Goal: Task Accomplishment & Management: Manage account settings

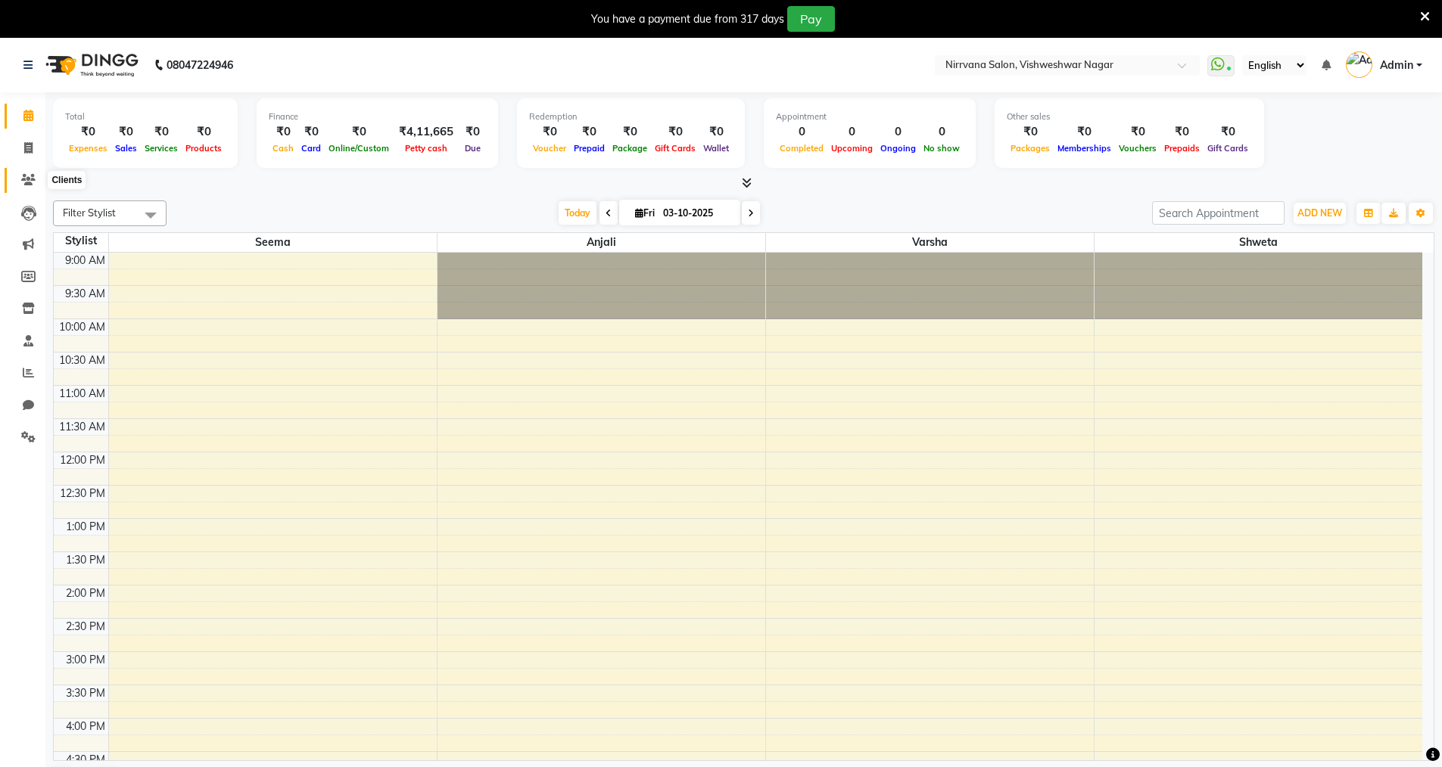
click at [24, 185] on span at bounding box center [28, 180] width 26 height 17
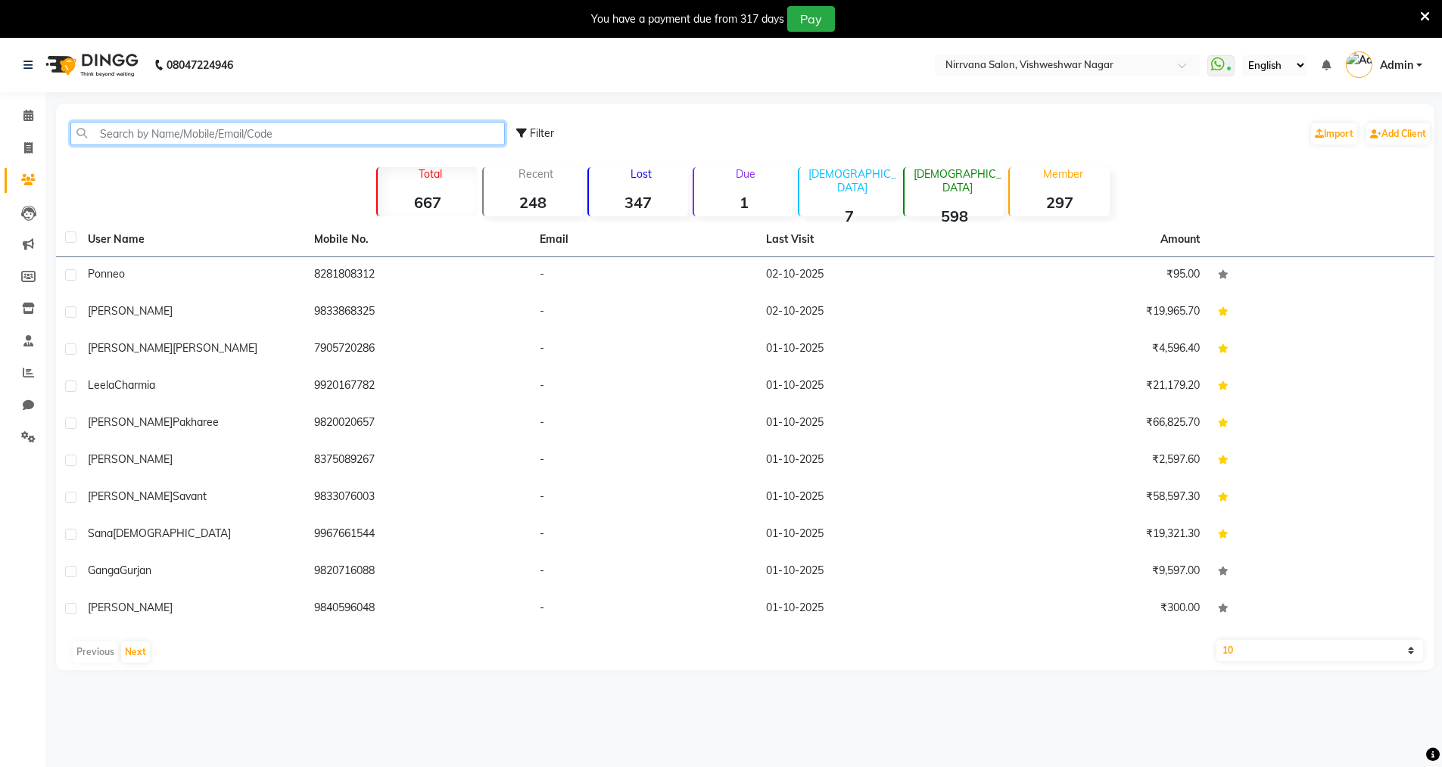
click at [92, 129] on input "text" at bounding box center [287, 133] width 434 height 23
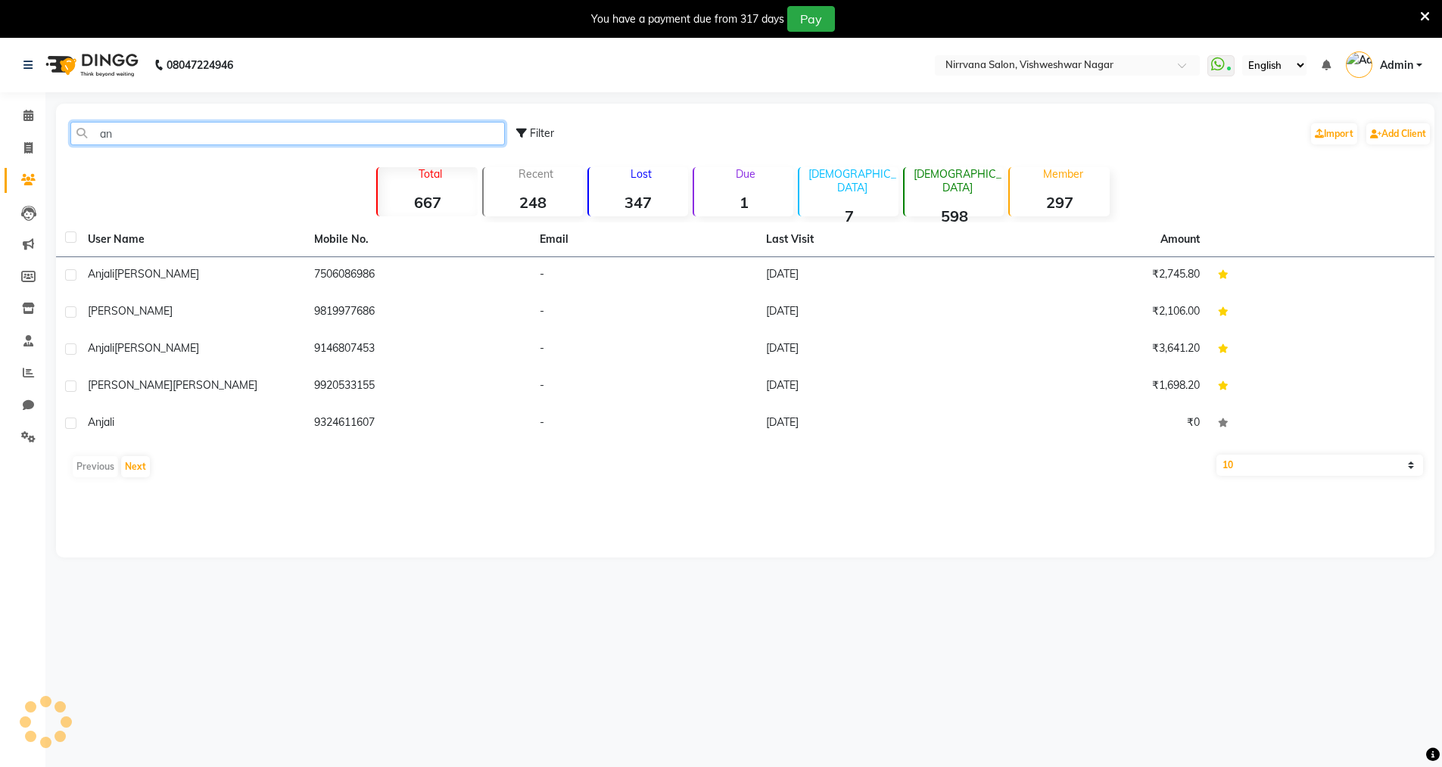
type input "a"
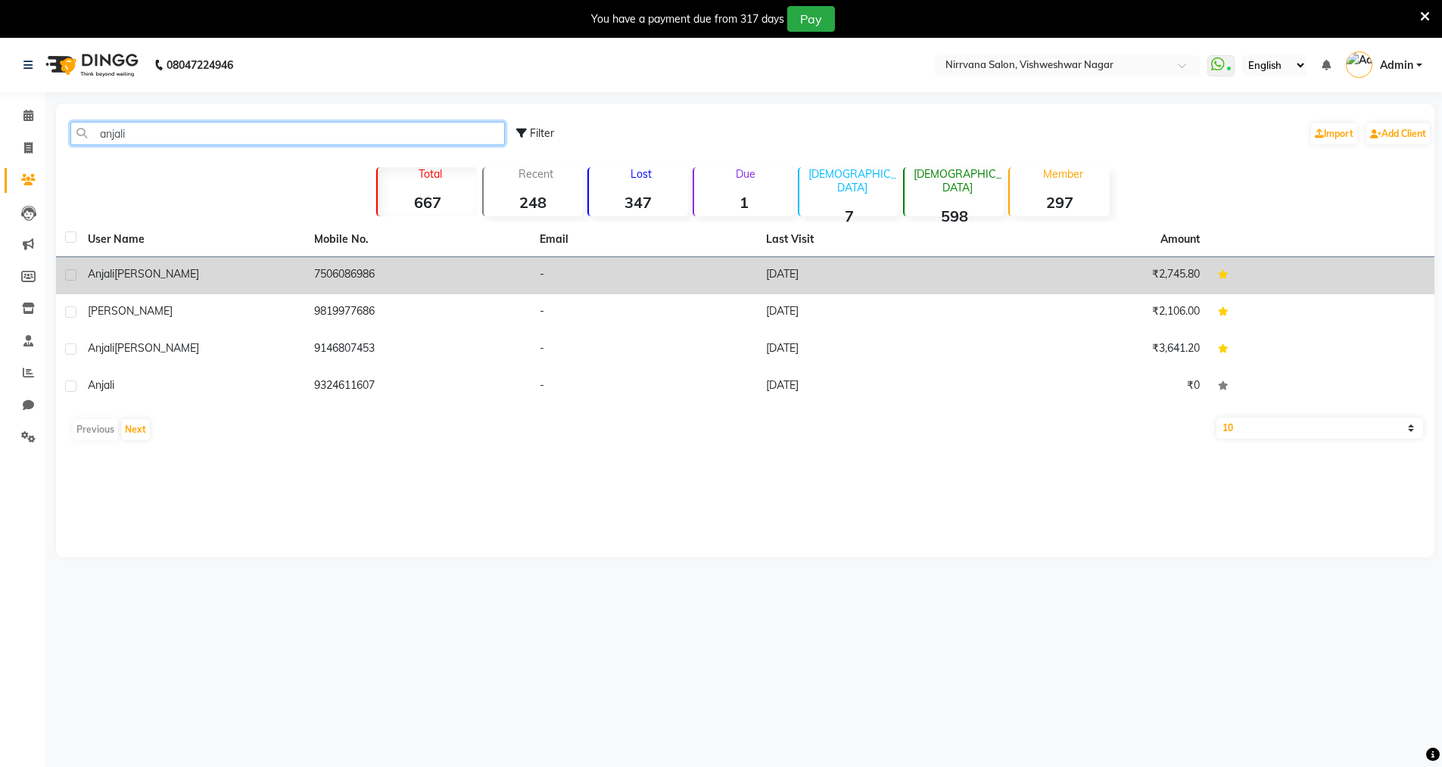
type input "anjali"
click at [357, 277] on td "7506086986" at bounding box center [418, 275] width 226 height 37
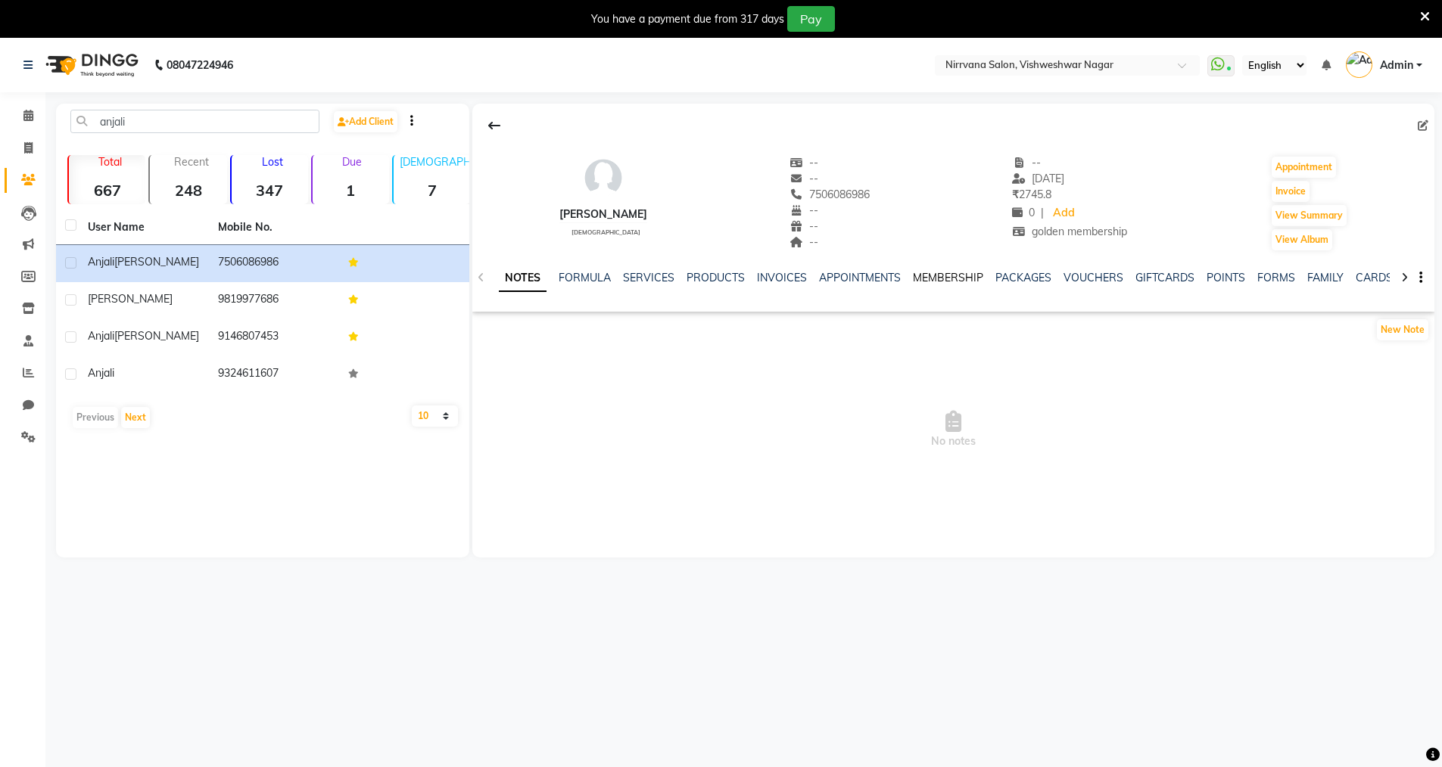
click at [951, 276] on link "MEMBERSHIP" at bounding box center [948, 278] width 70 height 14
